Goal: Information Seeking & Learning: Find specific page/section

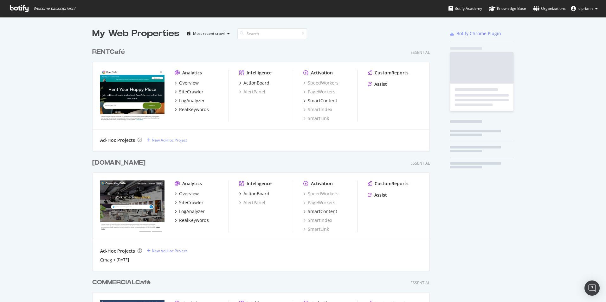
scroll to position [670, 338]
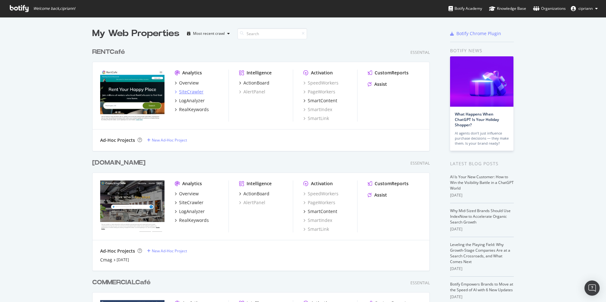
click at [190, 92] on div "SiteCrawler" at bounding box center [191, 92] width 24 height 6
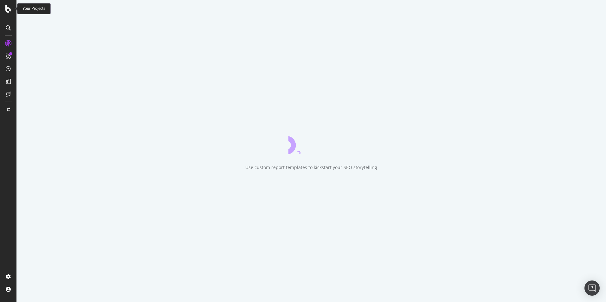
click at [9, 10] on icon at bounding box center [8, 9] width 6 height 8
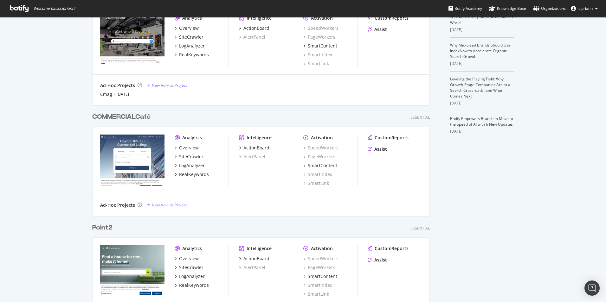
scroll to position [190, 0]
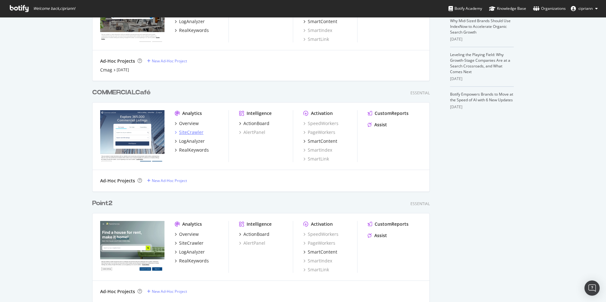
click at [182, 131] on div "SiteCrawler" at bounding box center [191, 132] width 24 height 6
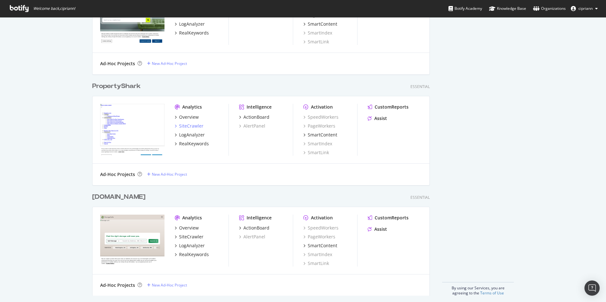
scroll to position [422, 0]
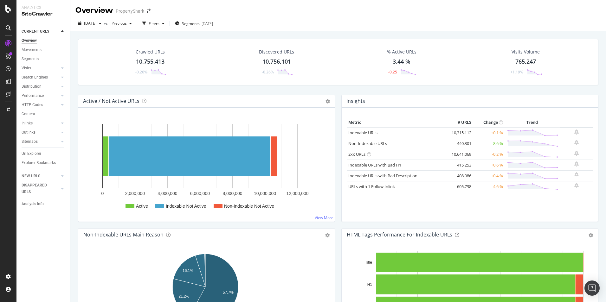
drag, startPoint x: 216, startPoint y: 23, endPoint x: 0, endPoint y: 286, distance: 340.2
click at [13, 272] on div "Analytics SiteCrawler CURRENT URLS Overview Movements Segments Visits Analysis …" at bounding box center [303, 151] width 606 height 302
click at [39, 246] on div "Settings" at bounding box center [33, 243] width 27 height 5
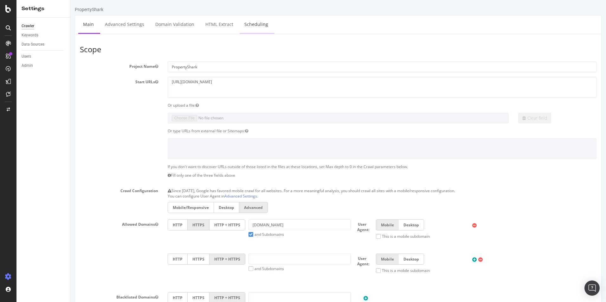
click at [261, 29] on link "Scheduling" at bounding box center [256, 24] width 33 height 17
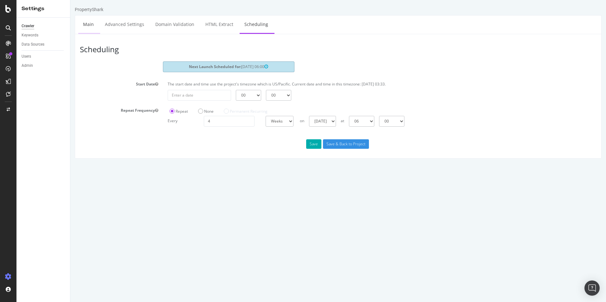
click at [87, 27] on link "Main" at bounding box center [88, 24] width 20 height 17
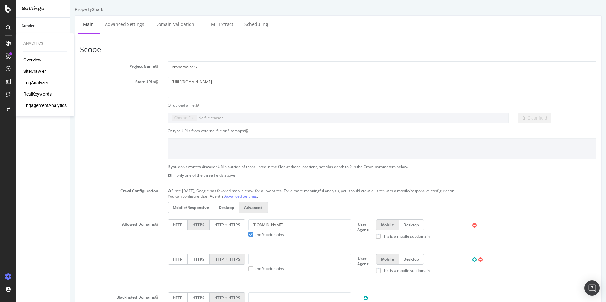
click at [35, 71] on div "SiteCrawler" at bounding box center [34, 71] width 23 height 6
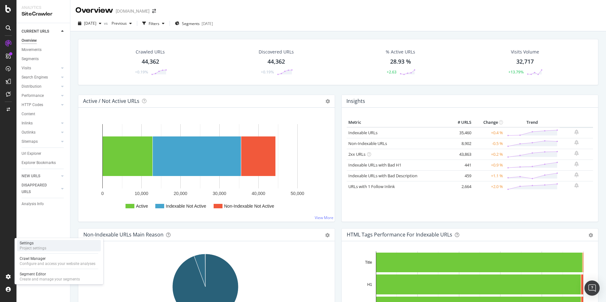
click at [43, 246] on div "Project settings" at bounding box center [33, 248] width 27 height 5
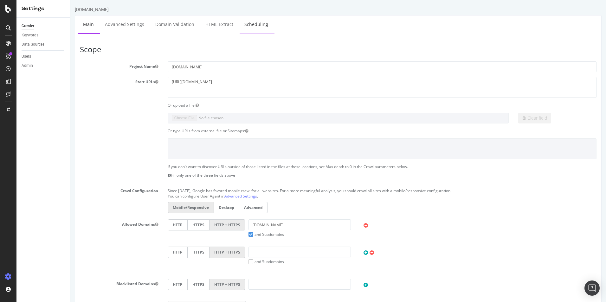
click at [254, 22] on link "Scheduling" at bounding box center [256, 24] width 33 height 17
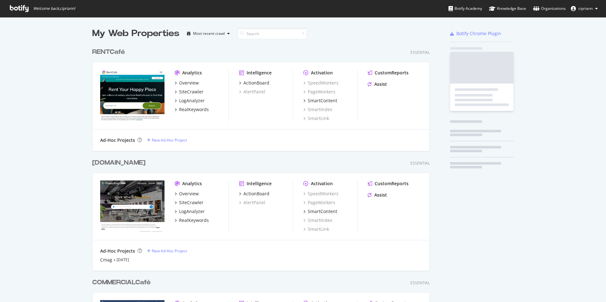
scroll to position [298, 597]
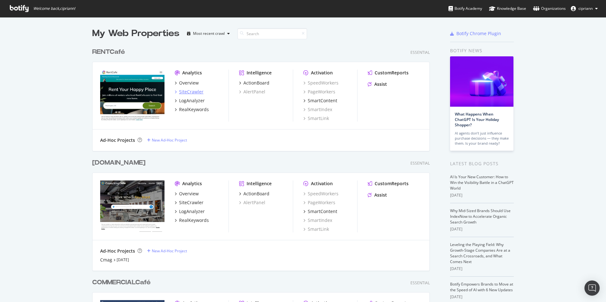
click at [189, 91] on div "SiteCrawler" at bounding box center [191, 92] width 24 height 6
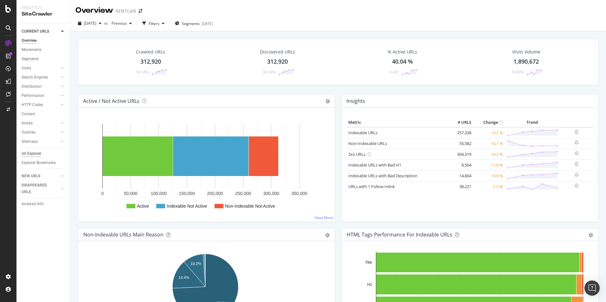
click at [30, 152] on div "Url Explorer" at bounding box center [32, 154] width 20 height 7
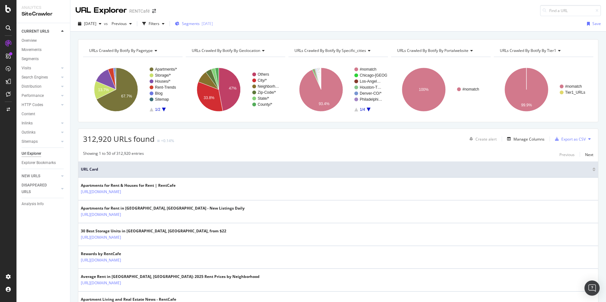
click at [200, 24] on span "Segments" at bounding box center [191, 23] width 18 height 5
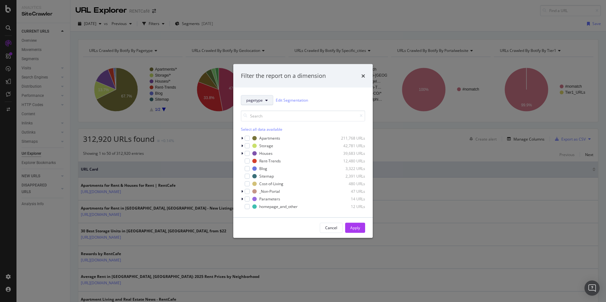
click at [262, 100] on span "pagetype" at bounding box center [254, 100] width 16 height 5
click at [264, 193] on span "Breadcrumb Tree" at bounding box center [266, 192] width 41 height 6
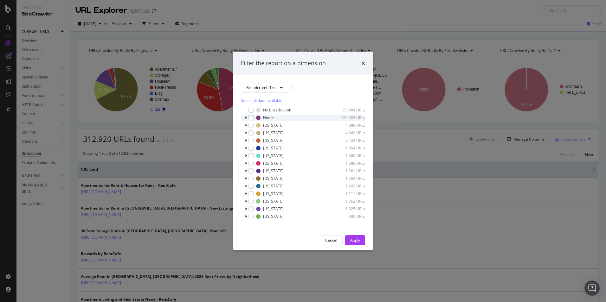
click at [245, 118] on icon "modal" at bounding box center [246, 118] width 2 height 4
click at [250, 123] on icon "modal" at bounding box center [250, 124] width 2 height 4
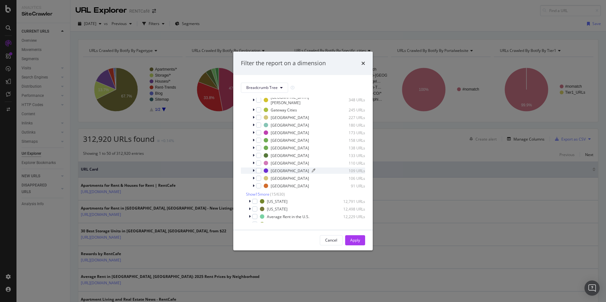
scroll to position [63, 0]
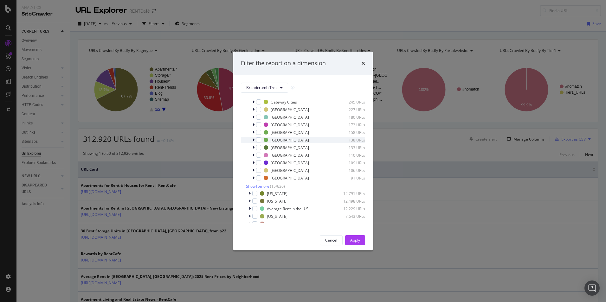
click at [255, 137] on div "modal" at bounding box center [254, 140] width 4 height 6
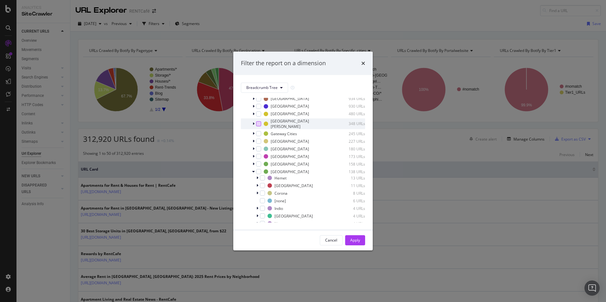
click at [257, 122] on div "modal" at bounding box center [258, 123] width 5 height 5
click at [357, 240] on div "Apply" at bounding box center [355, 240] width 10 height 5
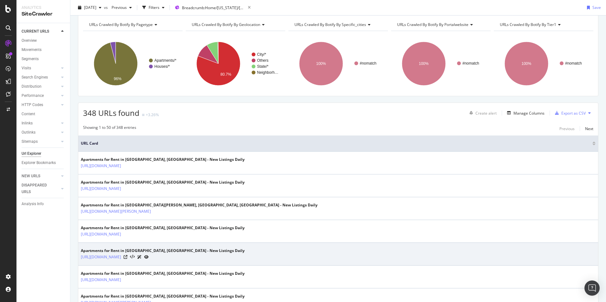
scroll to position [63, 0]
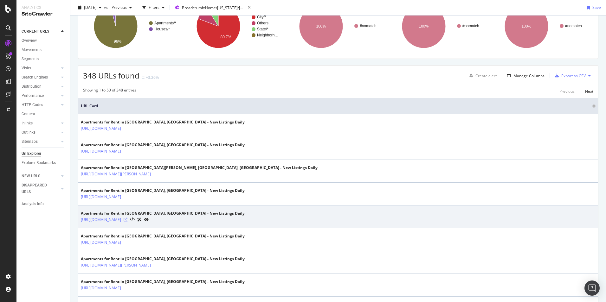
click at [127, 220] on icon at bounding box center [126, 220] width 4 height 4
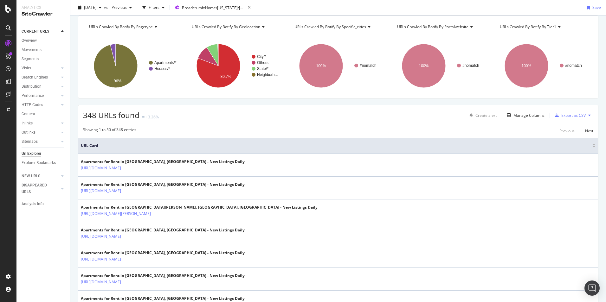
scroll to position [0, 0]
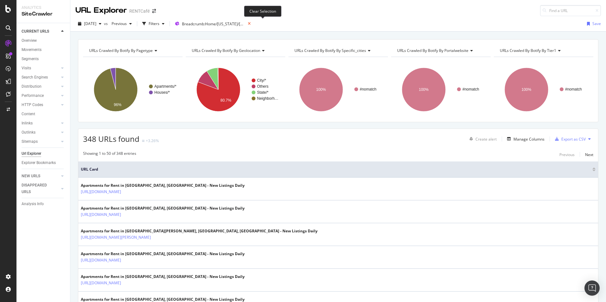
click at [253, 23] on icon at bounding box center [249, 23] width 8 height 9
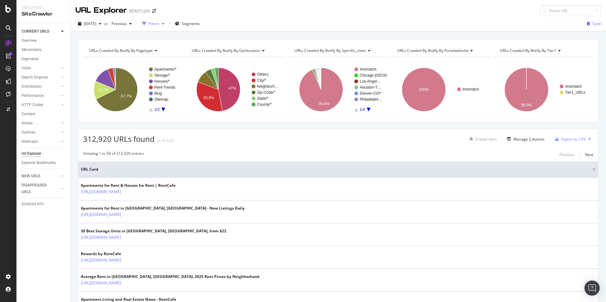
click at [159, 24] on div "Filters" at bounding box center [154, 23] width 11 height 5
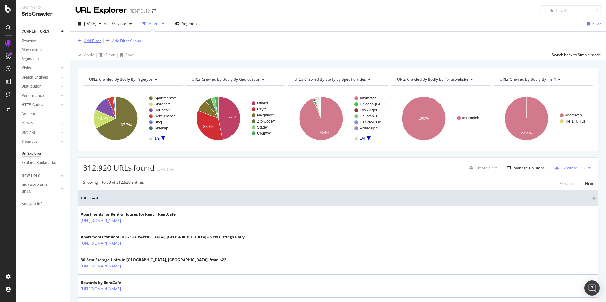
click at [90, 38] on div "Add Filter" at bounding box center [92, 40] width 17 height 5
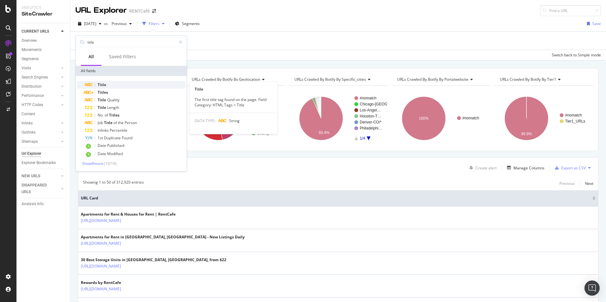
type input "title"
click at [109, 84] on div "Title" at bounding box center [135, 85] width 101 height 8
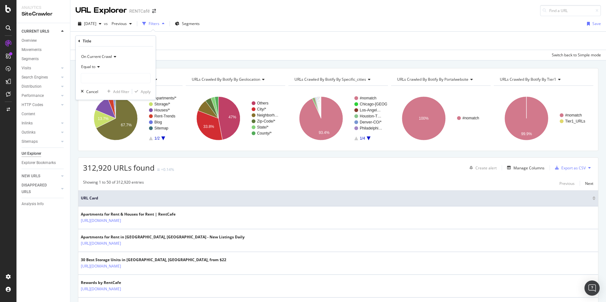
click at [98, 68] on icon at bounding box center [97, 67] width 4 height 4
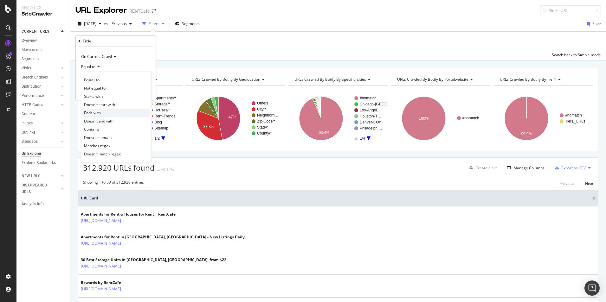
click at [95, 113] on span "Ends with" at bounding box center [92, 112] width 17 height 5
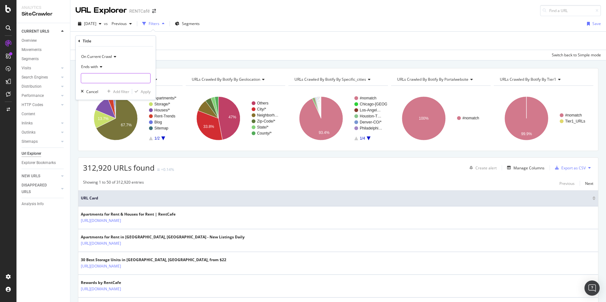
click at [104, 78] on input "text" at bounding box center [115, 78] width 69 height 10
paste input "- Updated Daily</title>"
drag, startPoint x: 113, startPoint y: 78, endPoint x: 132, endPoint y: 78, distance: 18.1
click at [132, 78] on input "- Updated Daily</title>" at bounding box center [111, 78] width 60 height 10
type input "- Updated Daily"
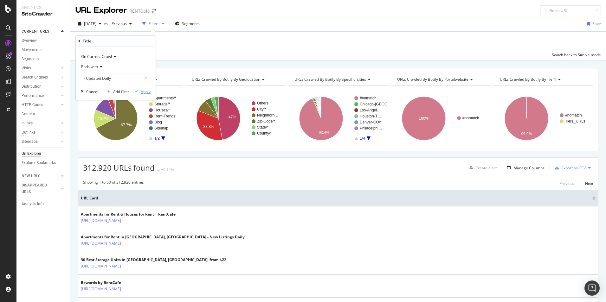
click at [140, 90] on div "Apply" at bounding box center [141, 92] width 18 height 6
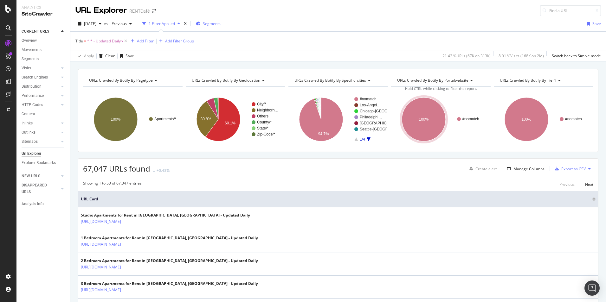
click at [218, 23] on span "Segments" at bounding box center [212, 23] width 18 height 5
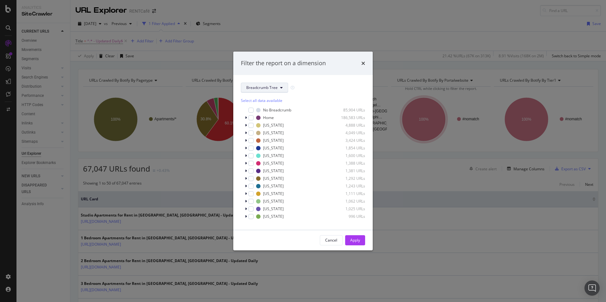
click at [275, 88] on span "Breadcrumb Tree" at bounding box center [261, 87] width 31 height 5
click at [258, 111] on span "pagetype" at bounding box center [266, 111] width 41 height 6
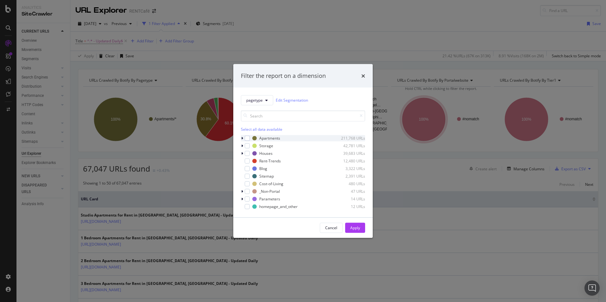
click at [243, 138] on div "modal" at bounding box center [243, 138] width 4 height 6
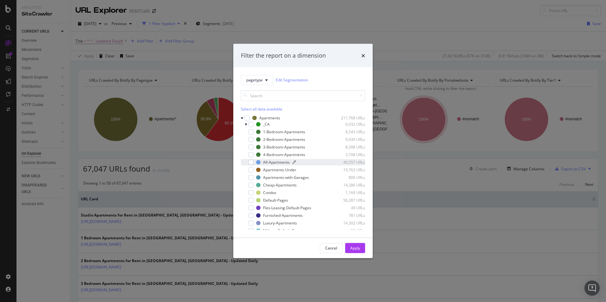
click at [277, 162] on div "All-Apartments" at bounding box center [276, 162] width 27 height 5
click at [355, 250] on div "Apply" at bounding box center [355, 248] width 10 height 5
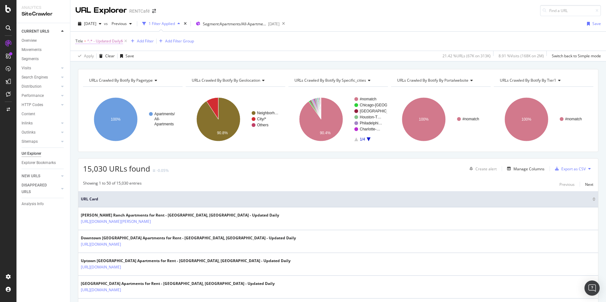
click at [111, 43] on span "^.* - Updated Daily$" at bounding box center [105, 41] width 36 height 9
click at [98, 68] on span "Ends with" at bounding box center [89, 65] width 17 height 5
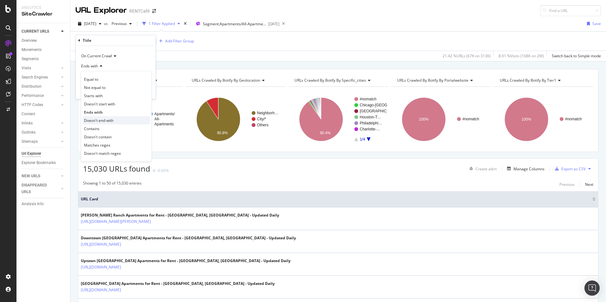
click at [104, 121] on span "Doesn't end with" at bounding box center [98, 120] width 29 height 5
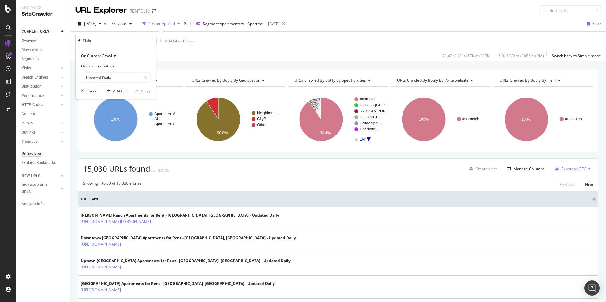
click at [145, 90] on div "Apply" at bounding box center [146, 90] width 10 height 5
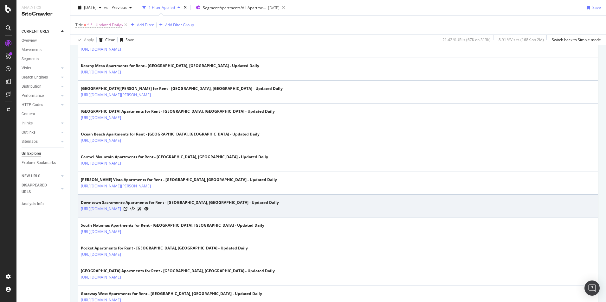
scroll to position [380, 0]
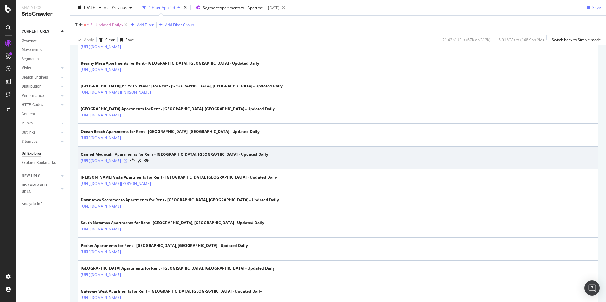
click at [127, 161] on icon at bounding box center [126, 161] width 4 height 4
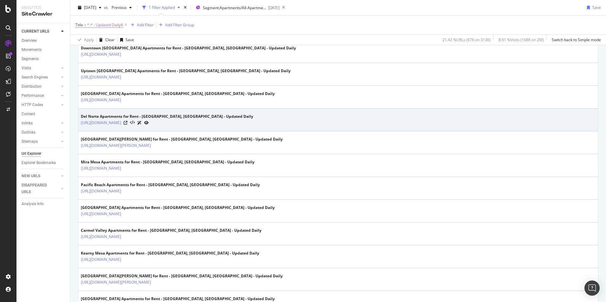
scroll to position [0, 0]
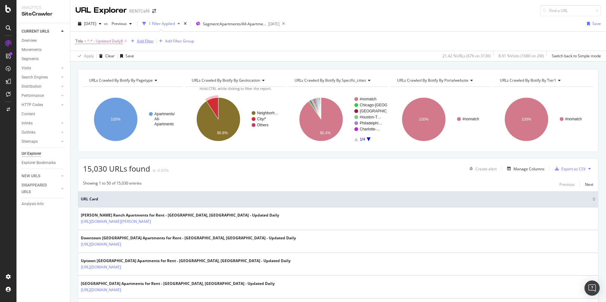
drag, startPoint x: 145, startPoint y: 41, endPoint x: 477, endPoint y: 158, distance: 352.0
click at [452, 150] on div "URL Explorer RENTCafé 2025 Aug. 20th vs Previous 1 Filter Applied Segment: Apar…" at bounding box center [338, 151] width 536 height 302
click at [519, 170] on div "Manage Columns" at bounding box center [528, 168] width 31 height 5
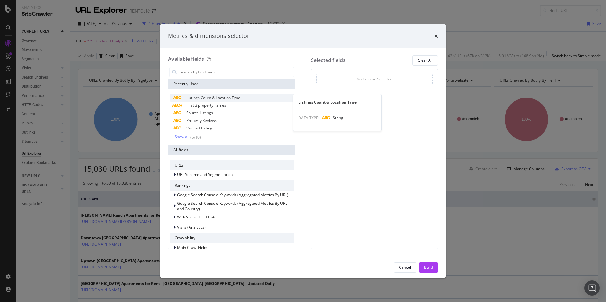
click at [214, 97] on span "Listings Count & Location Type" at bounding box center [213, 97] width 54 height 5
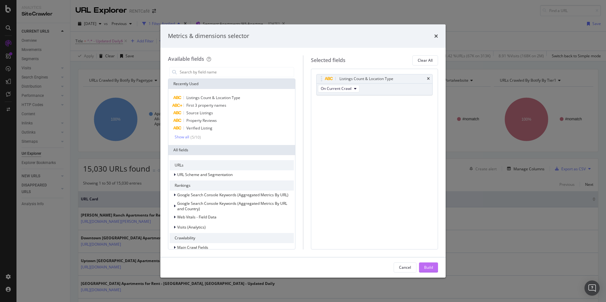
click at [427, 267] on div "Build" at bounding box center [428, 267] width 9 height 5
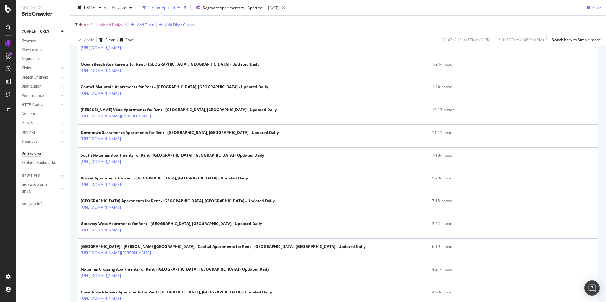
scroll to position [386, 0]
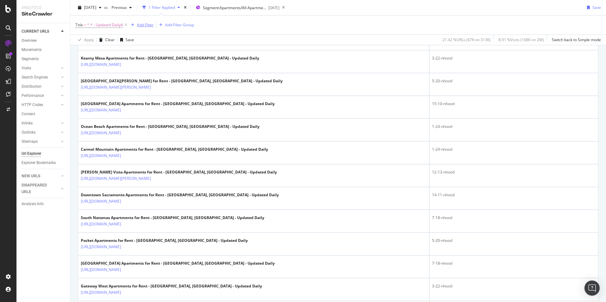
click at [140, 22] on div "Add Filter" at bounding box center [145, 24] width 17 height 5
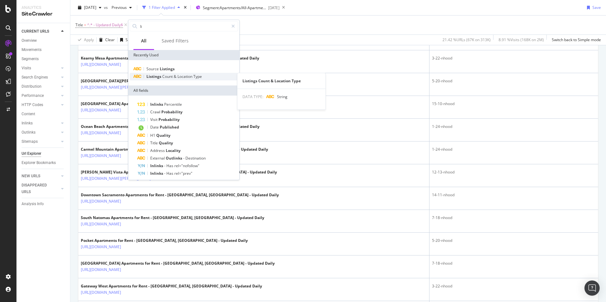
type input "li"
click at [168, 74] on span "Count" at bounding box center [167, 76] width 11 height 5
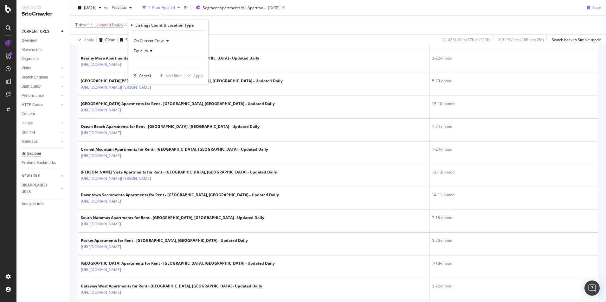
click at [150, 51] on icon at bounding box center [150, 51] width 4 height 4
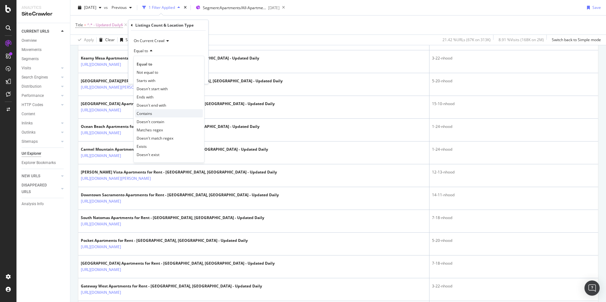
click at [154, 114] on div "Contains" at bounding box center [169, 113] width 68 height 8
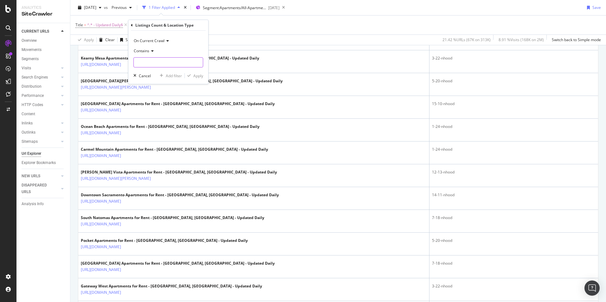
click at [153, 61] on input "text" at bounding box center [168, 62] width 69 height 10
type input "nhood"
click at [199, 77] on div "Apply" at bounding box center [198, 75] width 10 height 5
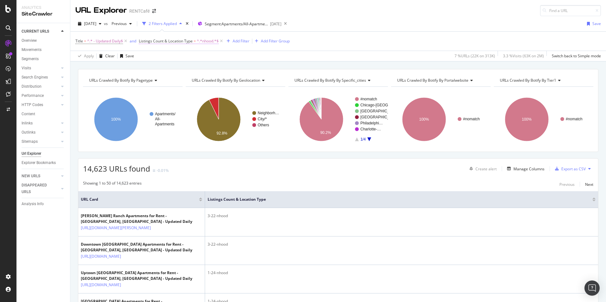
click at [203, 41] on span "^.*nhood.*$" at bounding box center [208, 41] width 22 height 9
click at [158, 65] on span "Contains" at bounding box center [153, 65] width 16 height 5
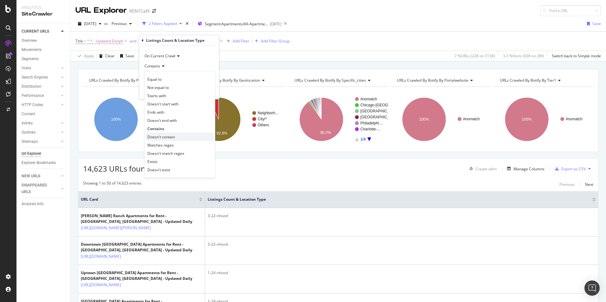
click at [163, 136] on span "Doesn't contain" at bounding box center [161, 136] width 28 height 5
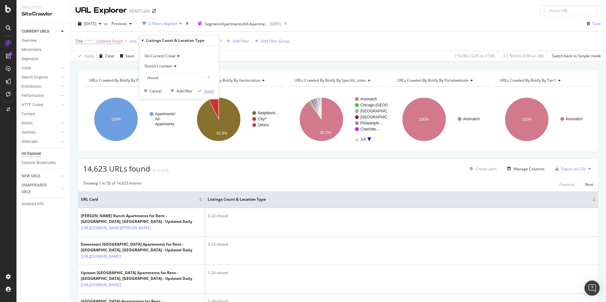
click at [213, 92] on div "Apply" at bounding box center [209, 90] width 10 height 5
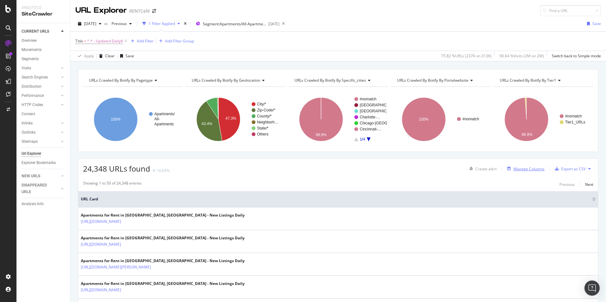
click at [524, 170] on div "Manage Columns" at bounding box center [528, 168] width 31 height 5
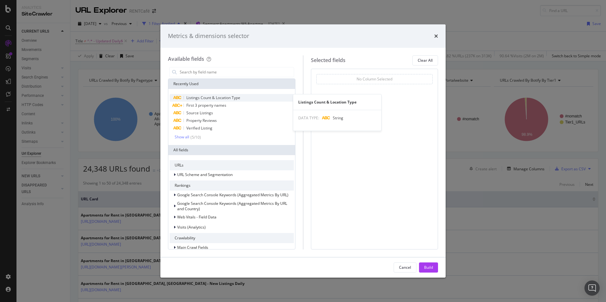
click at [212, 97] on span "Listings Count & Location Type" at bounding box center [213, 97] width 54 height 5
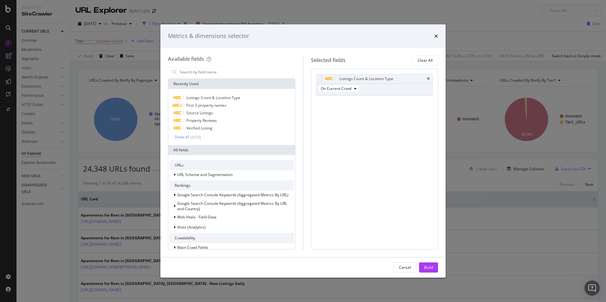
click at [429, 267] on div "Build" at bounding box center [428, 267] width 9 height 5
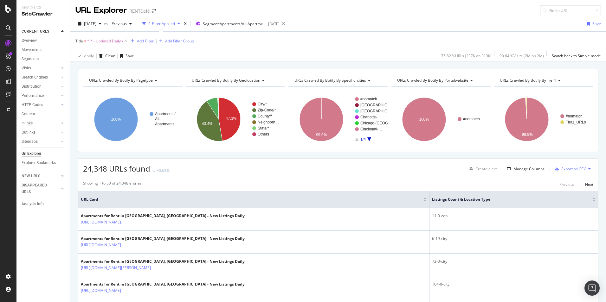
click at [143, 42] on div "Add Filter" at bounding box center [145, 40] width 17 height 5
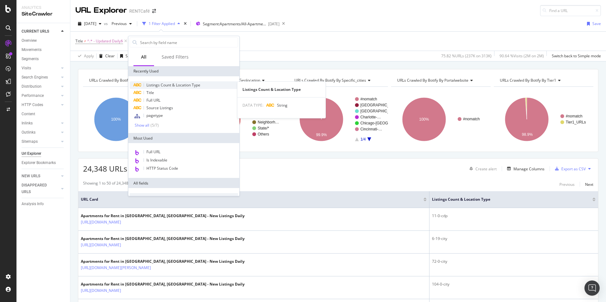
click at [165, 85] on span "Listings Count & Location Type" at bounding box center [173, 84] width 54 height 5
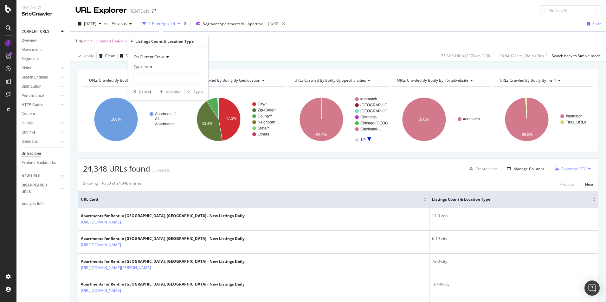
click at [148, 66] on span "Equal to" at bounding box center [141, 66] width 14 height 5
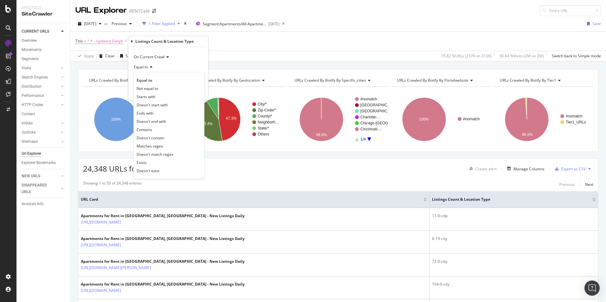
click at [148, 130] on span "Contains" at bounding box center [145, 129] width 16 height 5
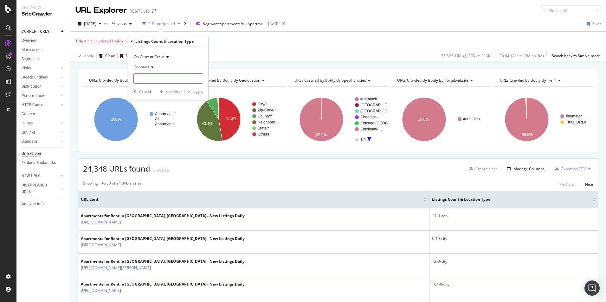
click at [155, 79] on input "text" at bounding box center [168, 79] width 69 height 10
click at [148, 79] on input "n" at bounding box center [164, 79] width 60 height 10
type input "nhood"
click at [199, 93] on div "Apply" at bounding box center [198, 91] width 10 height 5
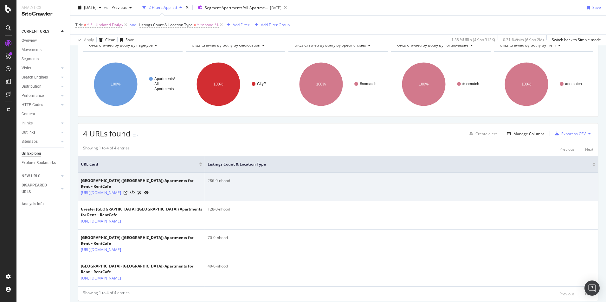
scroll to position [58, 0]
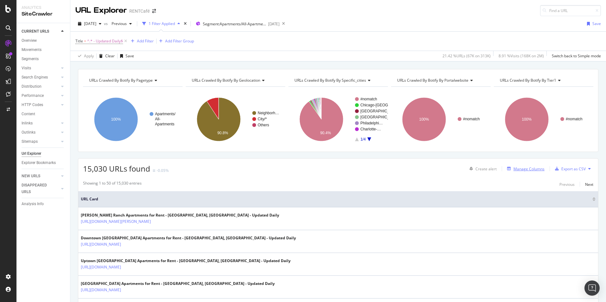
click at [533, 170] on div "Manage Columns" at bounding box center [528, 168] width 31 height 5
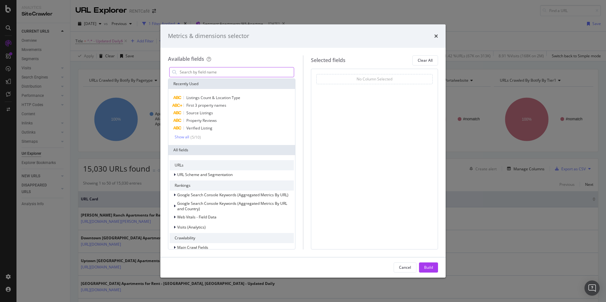
click at [197, 71] on input "modal" at bounding box center [236, 73] width 115 height 10
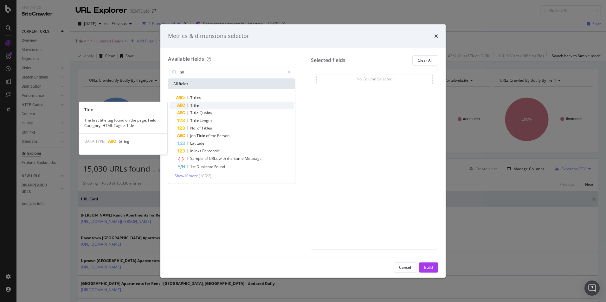
type input "titl"
click at [200, 105] on div "Title" at bounding box center [235, 106] width 117 height 8
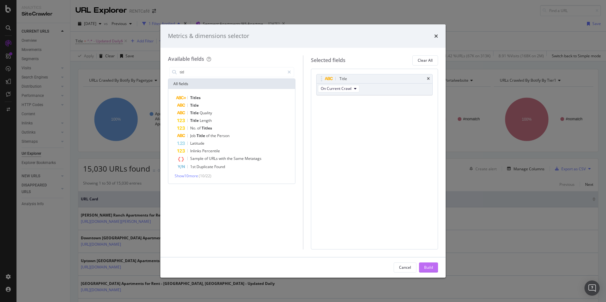
click at [431, 268] on div "Build" at bounding box center [428, 267] width 9 height 5
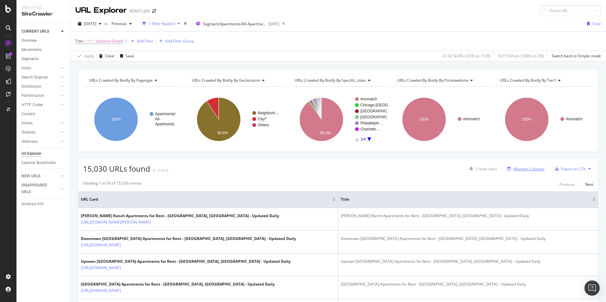
click at [524, 168] on div "Manage Columns" at bounding box center [528, 168] width 31 height 5
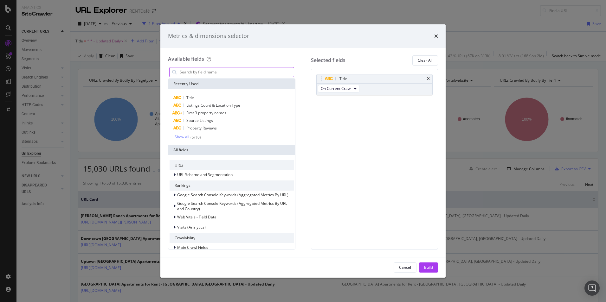
click at [210, 74] on input "modal" at bounding box center [236, 73] width 115 height 10
click at [215, 104] on span "Listings Count & Location Type" at bounding box center [213, 105] width 54 height 5
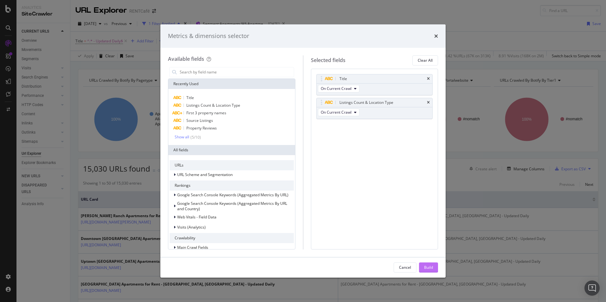
click at [429, 266] on div "Build" at bounding box center [428, 267] width 9 height 5
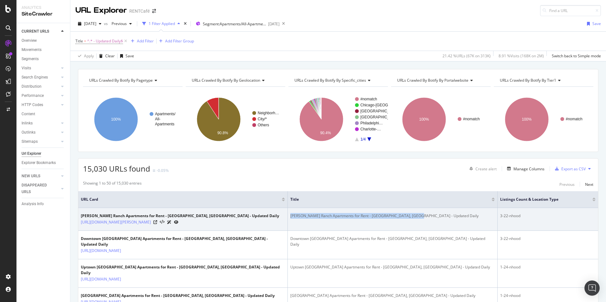
drag, startPoint x: 414, startPoint y: 216, endPoint x: 291, endPoint y: 216, distance: 122.7
click at [291, 216] on div "Taylor Ranch Apartments for Rent - Albuquerque, NM - Updated Daily" at bounding box center [392, 216] width 204 height 6
copy div "Taylor Ranch Apartments for Rent - Albuquerque, NM - Updated Daily"
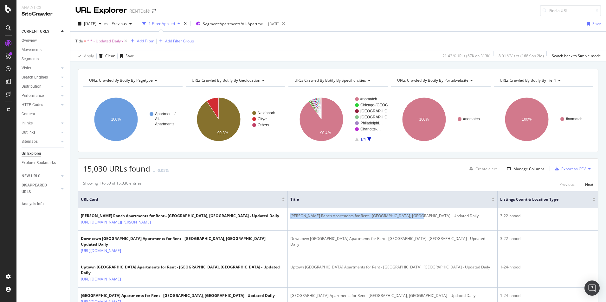
click at [149, 42] on div "Add Filter" at bounding box center [145, 40] width 17 height 5
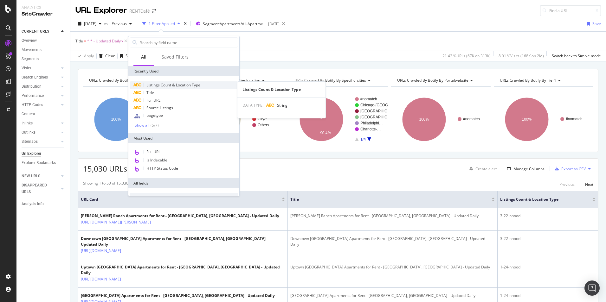
click at [165, 85] on span "Listings Count & Location Type" at bounding box center [173, 84] width 54 height 5
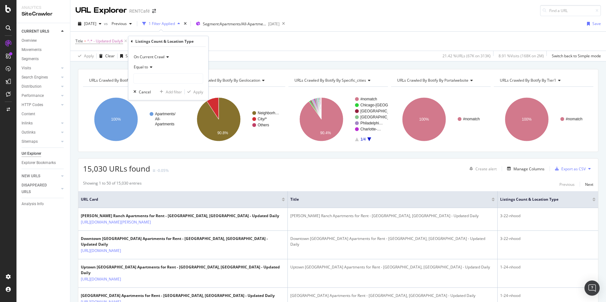
click at [152, 68] on icon at bounding box center [150, 67] width 4 height 4
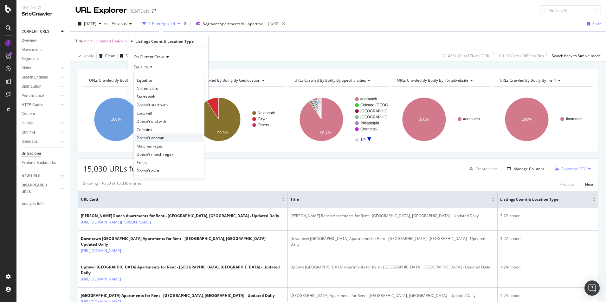
click at [151, 138] on span "Doesn't contain" at bounding box center [151, 137] width 28 height 5
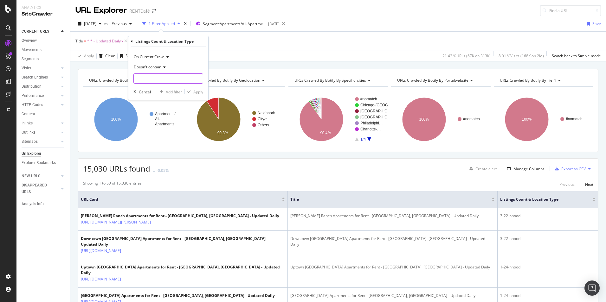
click at [153, 81] on input "text" at bounding box center [168, 79] width 69 height 10
click at [140, 80] on input "n-hood" at bounding box center [164, 79] width 60 height 10
type input "nhood"
click at [201, 90] on div "Apply" at bounding box center [198, 91] width 10 height 5
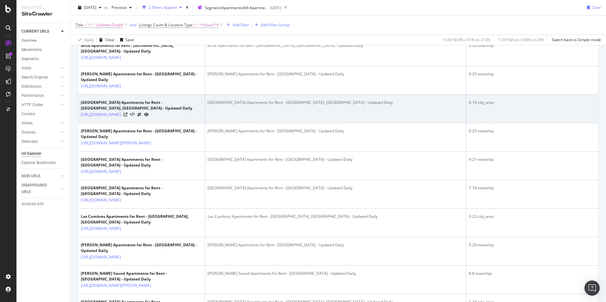
scroll to position [1141, 0]
drag, startPoint x: 495, startPoint y: 194, endPoint x: 478, endPoint y: 196, distance: 16.5
click at [478, 105] on div "6-19-city_area" at bounding box center [532, 102] width 127 height 6
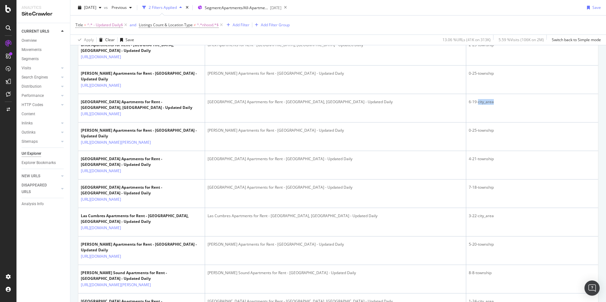
copy div "city_area"
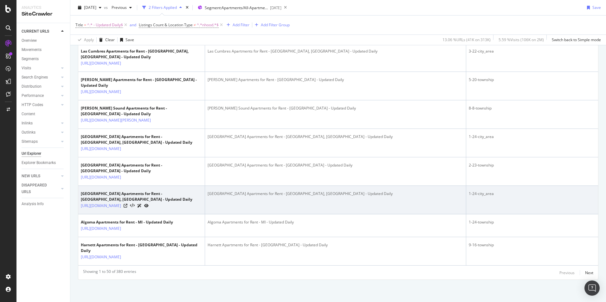
scroll to position [1424, 0]
drag, startPoint x: 495, startPoint y: 182, endPoint x: 479, endPoint y: 181, distance: 16.2
click at [479, 191] on div "1-24-city_area" at bounding box center [532, 194] width 127 height 6
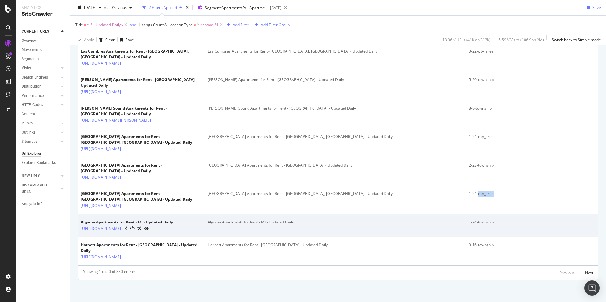
copy div "city_area"
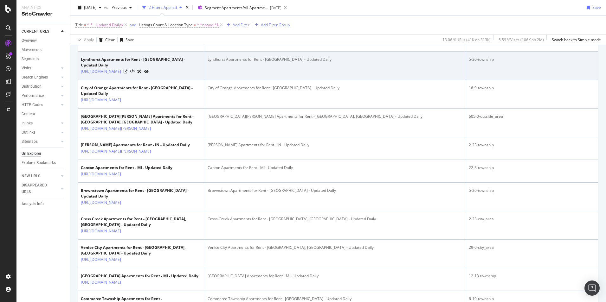
scroll to position [349, 0]
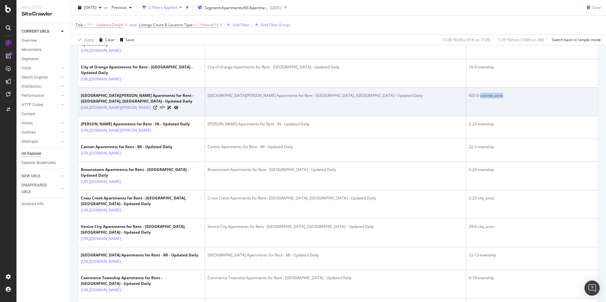
drag, startPoint x: 506, startPoint y: 102, endPoint x: 480, endPoint y: 105, distance: 25.5
click at [480, 99] on div "605-0-outside_area" at bounding box center [532, 96] width 127 height 6
copy div "outside_area"
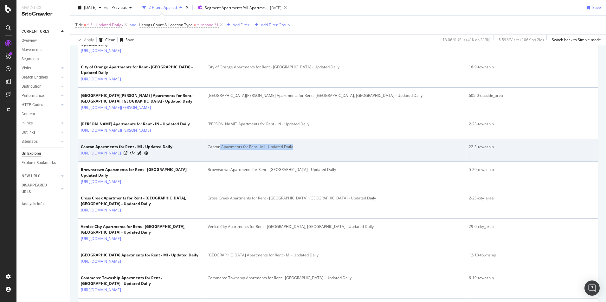
drag, startPoint x: 287, startPoint y: 167, endPoint x: 316, endPoint y: 167, distance: 28.5
click at [316, 150] on div "Canton Apartments for Rent - MI - Updated Daily" at bounding box center [336, 147] width 256 height 6
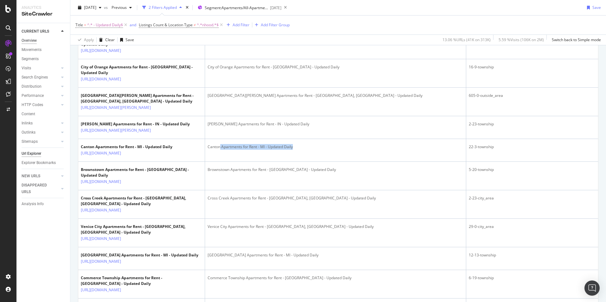
click at [32, 40] on div "Overview" at bounding box center [29, 40] width 15 height 7
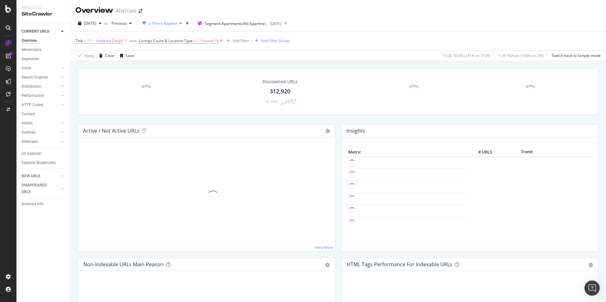
click at [221, 41] on icon at bounding box center [221, 41] width 5 height 6
click at [126, 41] on icon at bounding box center [125, 41] width 5 height 6
click at [267, 23] on icon at bounding box center [263, 23] width 8 height 9
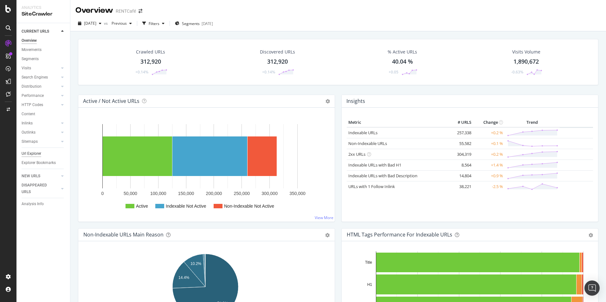
click at [34, 152] on div "Url Explorer" at bounding box center [32, 154] width 20 height 7
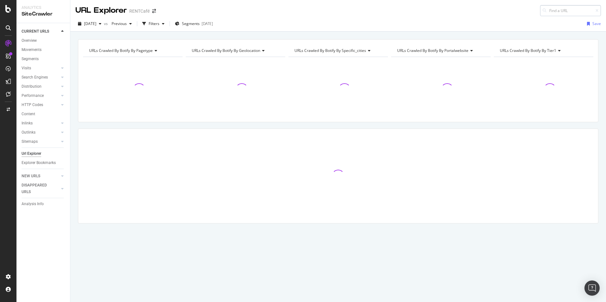
click at [555, 11] on input at bounding box center [570, 10] width 61 height 11
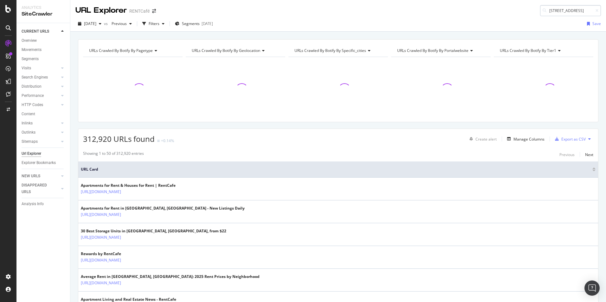
scroll to position [0, 12]
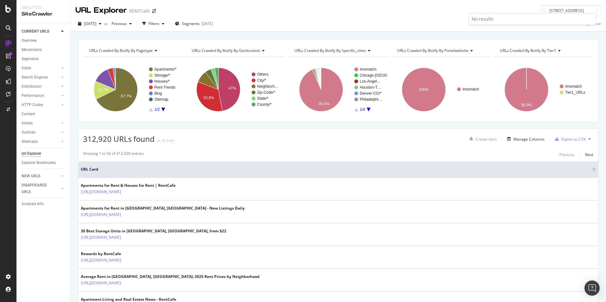
type input "1287 4th Ave Unit 1287 4th Ave"
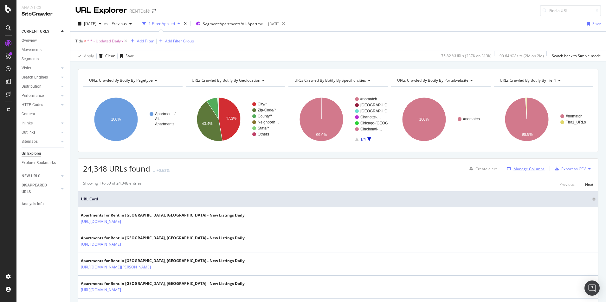
click at [519, 169] on div "Manage Columns" at bounding box center [528, 168] width 31 height 5
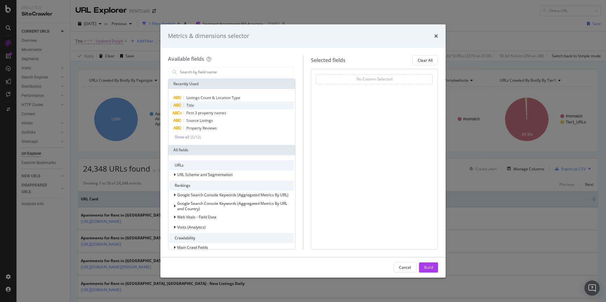
click at [192, 105] on span "Title" at bounding box center [190, 105] width 8 height 5
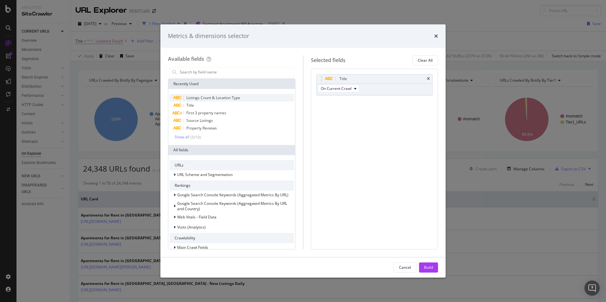
click at [220, 97] on span "Listings Count & Location Type" at bounding box center [213, 97] width 54 height 5
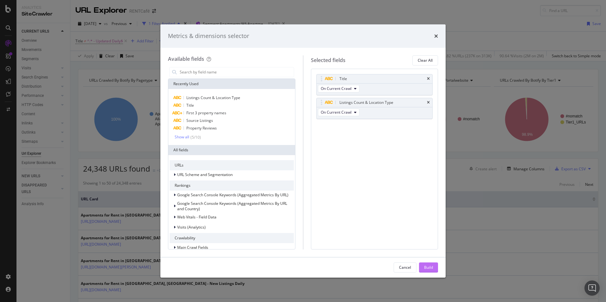
click at [422, 268] on button "Build" at bounding box center [428, 268] width 19 height 10
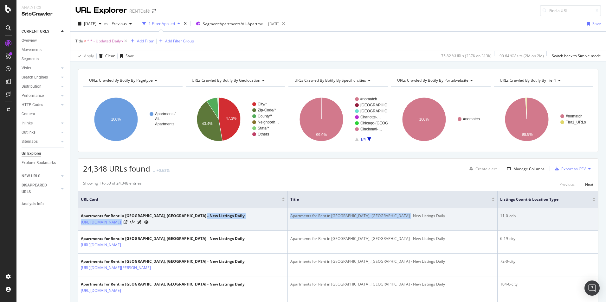
drag, startPoint x: 406, startPoint y: 217, endPoint x: 307, endPoint y: 216, distance: 99.2
click at [307, 216] on tr "Apartments for Rent in [GEOGRAPHIC_DATA], [GEOGRAPHIC_DATA] - New Listings Dail…" at bounding box center [338, 219] width 520 height 23
click at [430, 214] on div "Apartments for Rent in [GEOGRAPHIC_DATA], [GEOGRAPHIC_DATA] - New Listings Daily" at bounding box center [392, 216] width 204 height 6
drag, startPoint x: 423, startPoint y: 214, endPoint x: 311, endPoint y: 217, distance: 111.9
click at [311, 217] on div "Apartments for Rent in [GEOGRAPHIC_DATA], [GEOGRAPHIC_DATA] - New Listings Daily" at bounding box center [392, 216] width 204 height 6
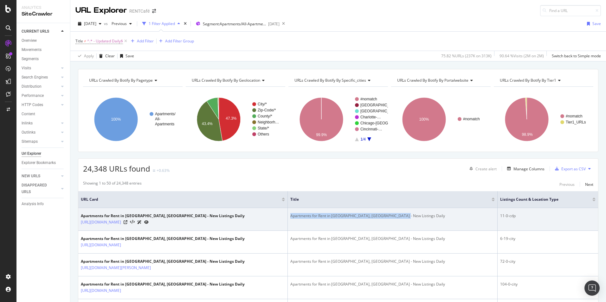
copy div "Apartments for Rent in [GEOGRAPHIC_DATA], [GEOGRAPHIC_DATA] - New Listings Daily"
drag, startPoint x: 505, startPoint y: 217, endPoint x: 495, endPoint y: 215, distance: 10.6
click at [500, 215] on div "11-0-cdp" at bounding box center [547, 216] width 95 height 6
copy div "cdp"
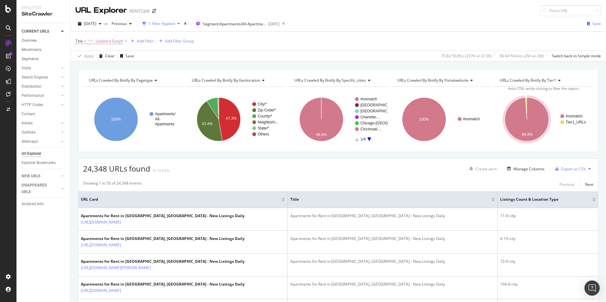
click at [360, 22] on div "[DATE] vs Previous 1 Filter Applied Segment: Apartments/All-Apartments [DATE] S…" at bounding box center [338, 25] width 536 height 13
drag, startPoint x: 198, startPoint y: 169, endPoint x: 81, endPoint y: 169, distance: 117.6
click at [81, 169] on div "24,348 URLs found +0.63% Create alert Manage Columns Export as CSV" at bounding box center [338, 167] width 520 height 16
